Goal: Navigation & Orientation: Find specific page/section

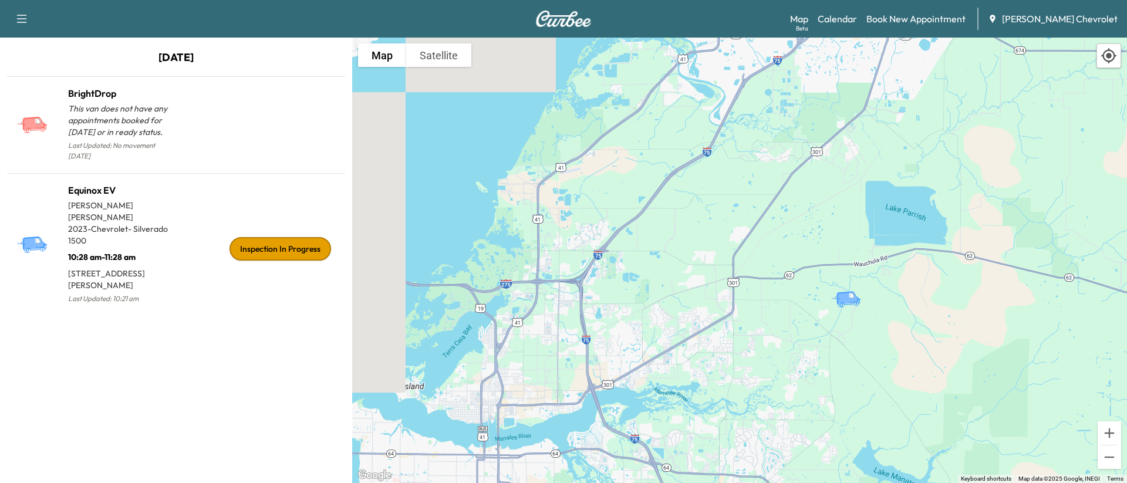
drag, startPoint x: 830, startPoint y: 278, endPoint x: 839, endPoint y: 319, distance: 41.6
click at [643, 319] on div "To activate drag with keyboard, press Alt + Enter. Once in keyboard drag state,…" at bounding box center [739, 261] width 775 height 446
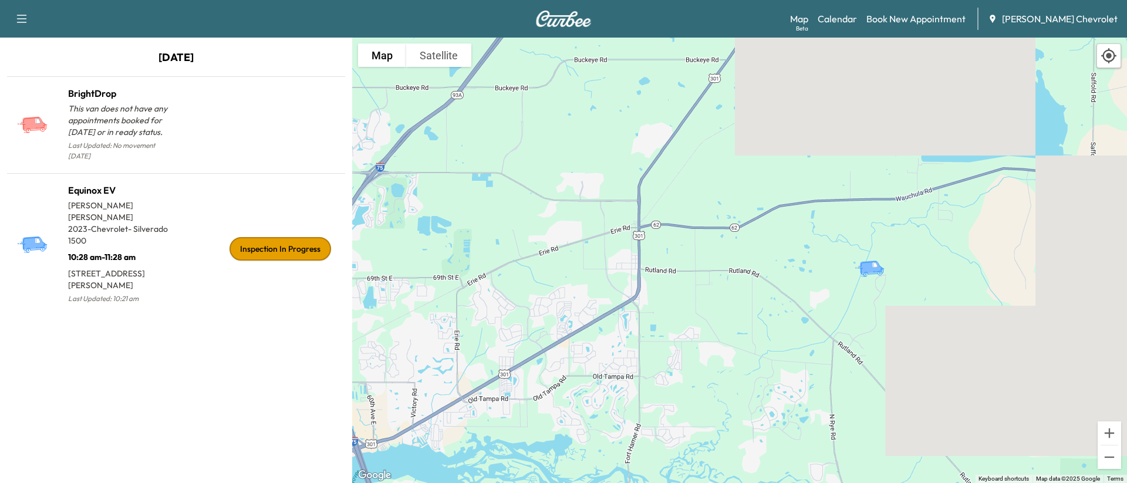
drag, startPoint x: 846, startPoint y: 302, endPoint x: 890, endPoint y: 299, distance: 44.1
click at [643, 299] on div "To activate drag with keyboard, press Alt + Enter. Once in keyboard drag state,…" at bounding box center [739, 261] width 775 height 446
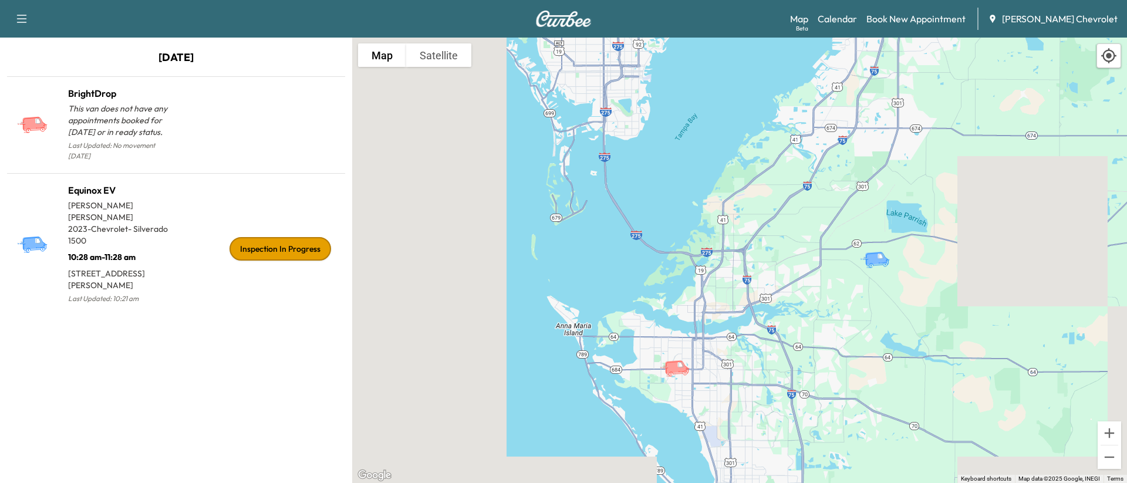
drag, startPoint x: 831, startPoint y: 265, endPoint x: 811, endPoint y: 231, distance: 39.2
click at [643, 231] on div "To activate drag with keyboard, press Alt + Enter. Once in keyboard drag state,…" at bounding box center [739, 261] width 775 height 446
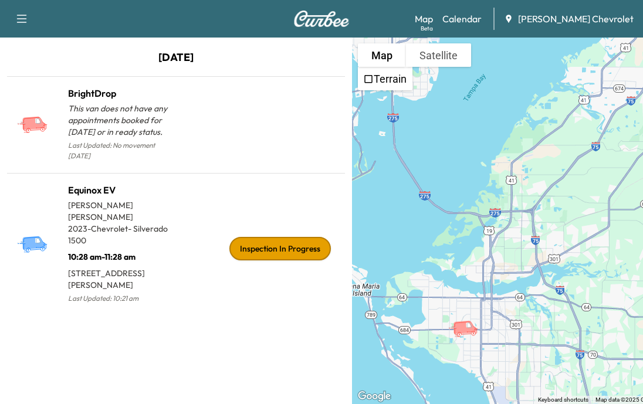
click at [477, 19] on link "Calendar" at bounding box center [462, 19] width 39 height 14
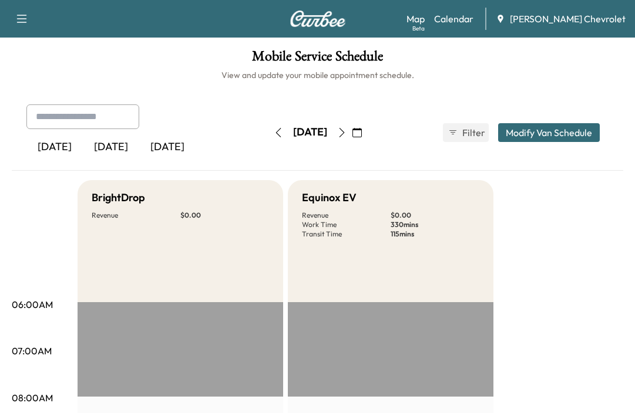
click at [473, 20] on link "Calendar" at bounding box center [453, 19] width 39 height 14
click at [424, 19] on link "Map Beta" at bounding box center [415, 19] width 18 height 14
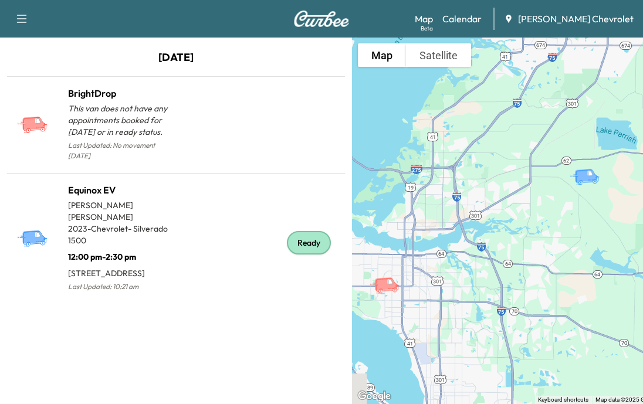
drag, startPoint x: 547, startPoint y: 194, endPoint x: 488, endPoint y: 199, distance: 58.9
click at [480, 208] on div "To activate drag with keyboard, press Alt + Enter. Once in keyboard drag state,…" at bounding box center [528, 221] width 352 height 367
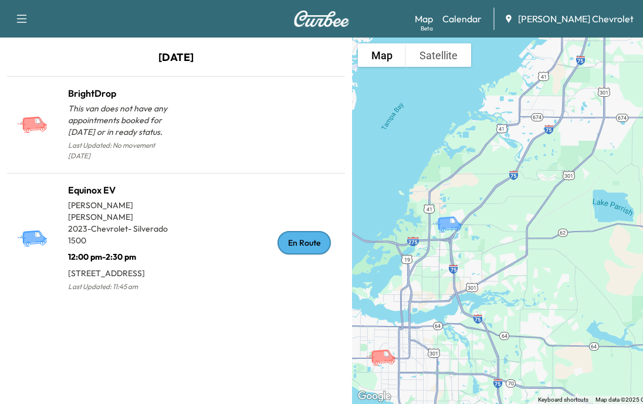
drag, startPoint x: 538, startPoint y: 171, endPoint x: 533, endPoint y: 213, distance: 42.0
click at [572, 201] on div "To activate drag with keyboard, press Alt + Enter. Once in keyboard drag state,…" at bounding box center [528, 221] width 352 height 367
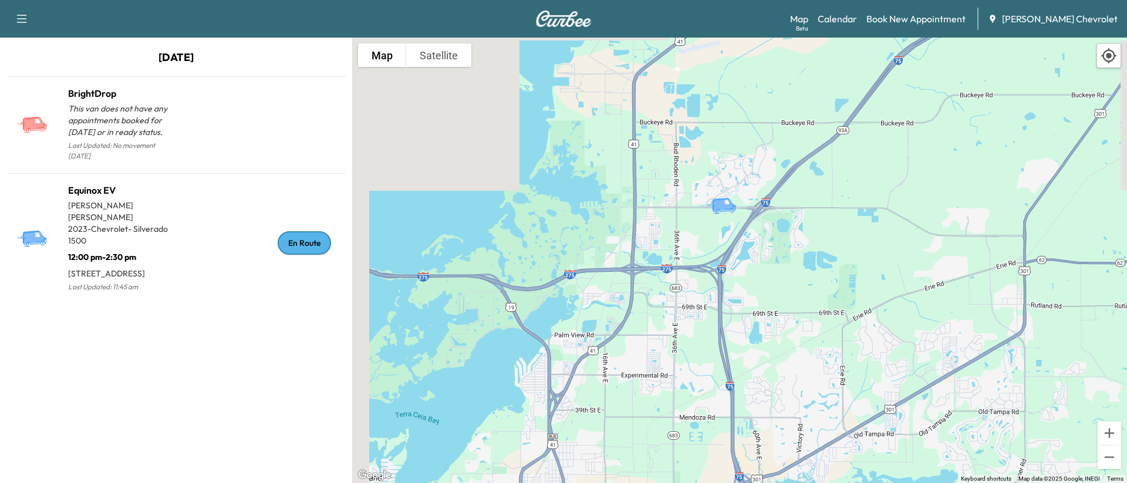
drag, startPoint x: 687, startPoint y: 278, endPoint x: 757, endPoint y: 237, distance: 81.1
click at [643, 237] on div "To activate drag with keyboard, press Alt + Enter. Once in keyboard drag state,…" at bounding box center [739, 261] width 775 height 446
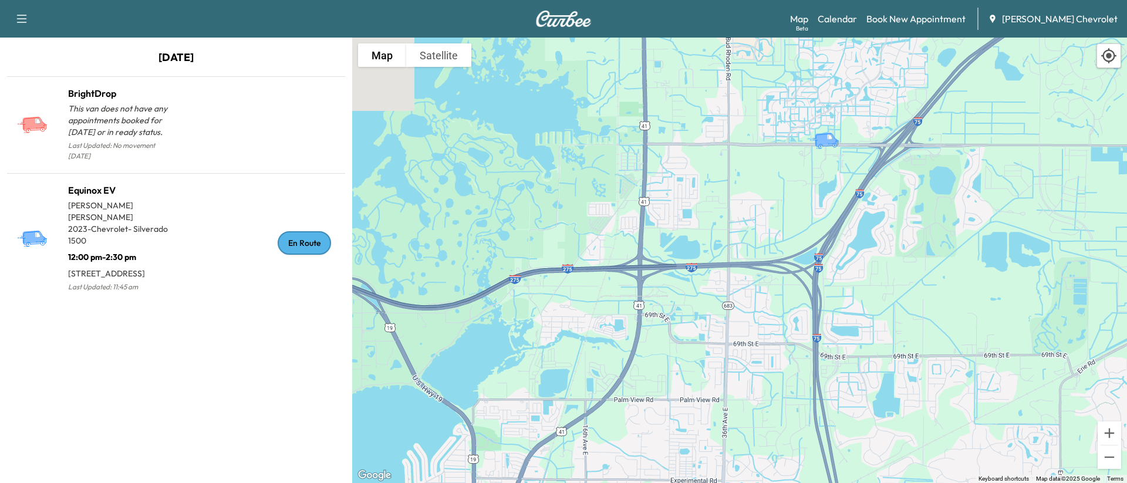
drag, startPoint x: 792, startPoint y: 210, endPoint x: 756, endPoint y: 205, distance: 36.1
click at [643, 205] on div "To activate drag with keyboard, press Alt + Enter. Once in keyboard drag state,…" at bounding box center [739, 261] width 775 height 446
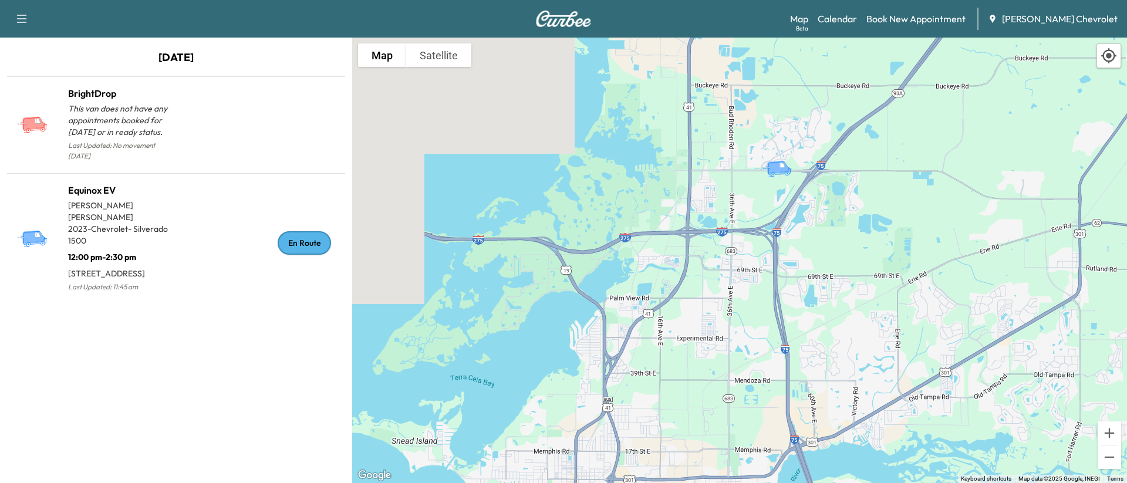
click at [643, 21] on link "Calendar" at bounding box center [837, 19] width 39 height 14
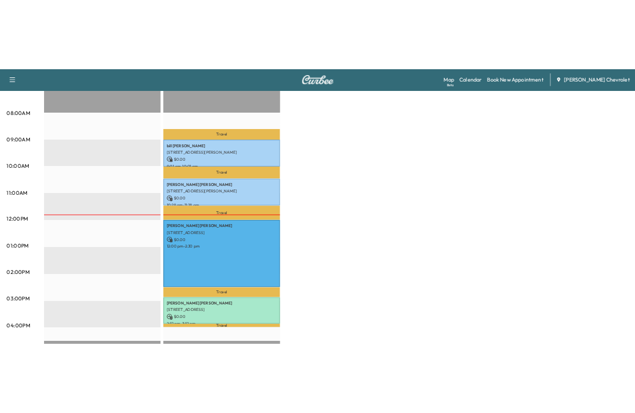
scroll to position [352, 0]
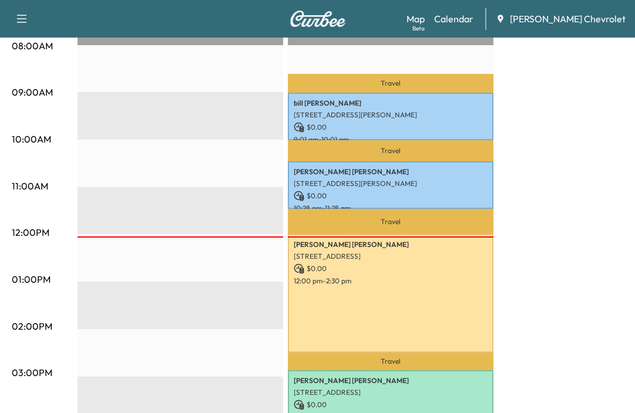
click at [424, 31] on div "Beta" at bounding box center [418, 28] width 12 height 9
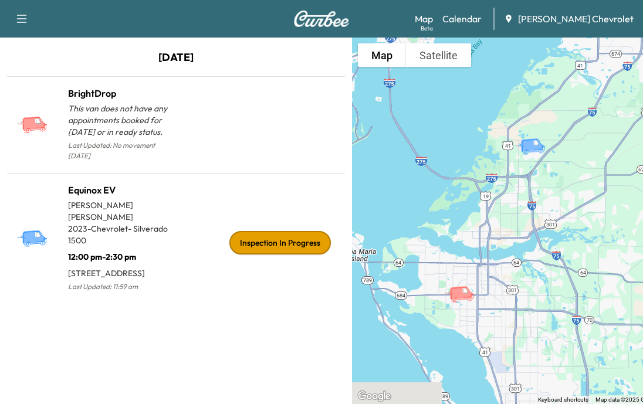
drag, startPoint x: 511, startPoint y: 244, endPoint x: 484, endPoint y: 243, distance: 27.6
click at [484, 243] on div "To activate drag with keyboard, press Alt + Enter. Once in keyboard drag state,…" at bounding box center [528, 221] width 352 height 367
